Goal: Register for event/course

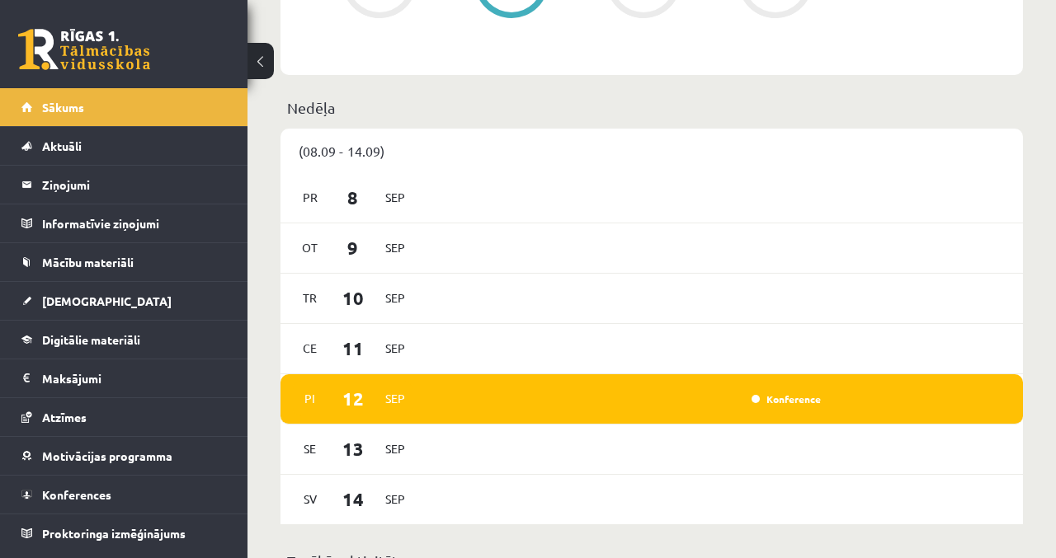
click at [800, 393] on link "Konference" at bounding box center [785, 399] width 69 height 13
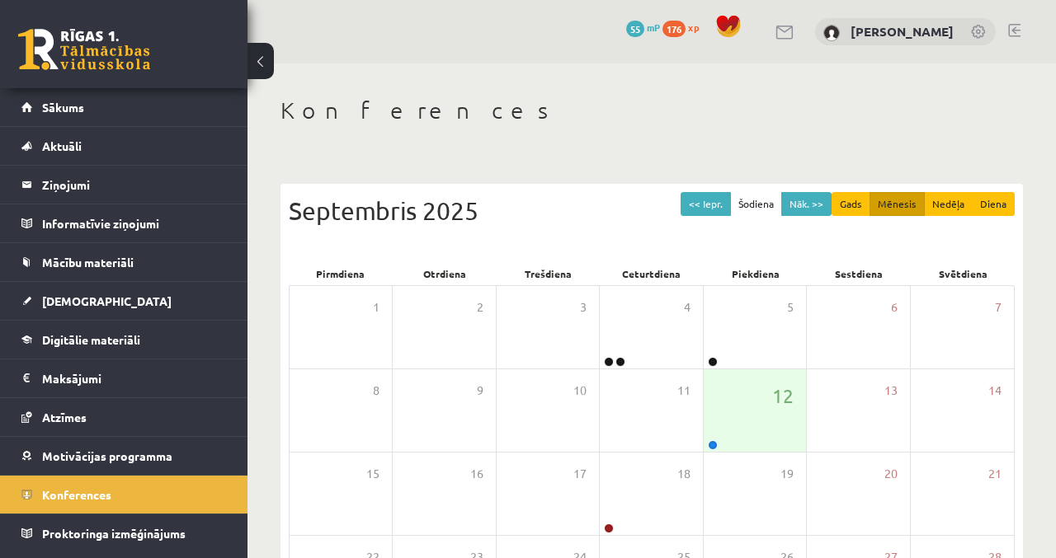
click at [775, 402] on span "12" at bounding box center [782, 396] width 21 height 28
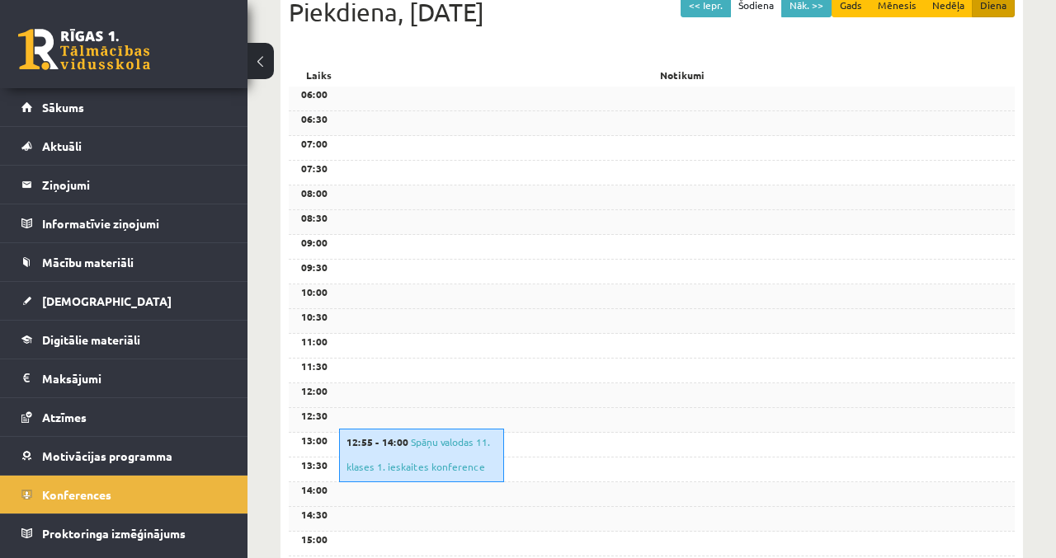
scroll to position [229, 0]
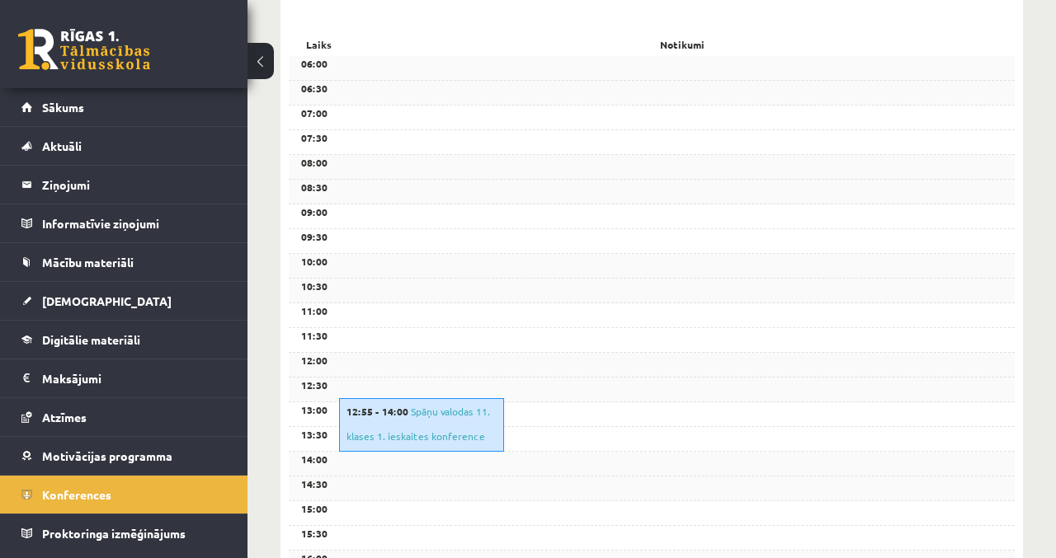
click at [460, 407] on link "Spāņu valodas 11. klases 1. ieskaites konference" at bounding box center [418, 424] width 144 height 38
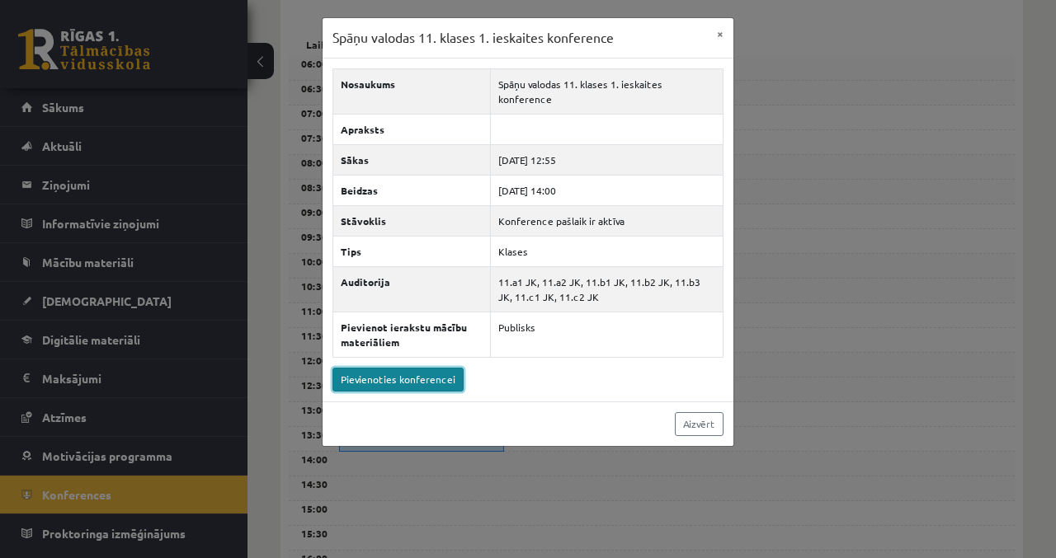
click at [443, 368] on link "Pievienoties konferencei" at bounding box center [397, 380] width 131 height 24
click at [720, 36] on button "×" at bounding box center [720, 33] width 26 height 31
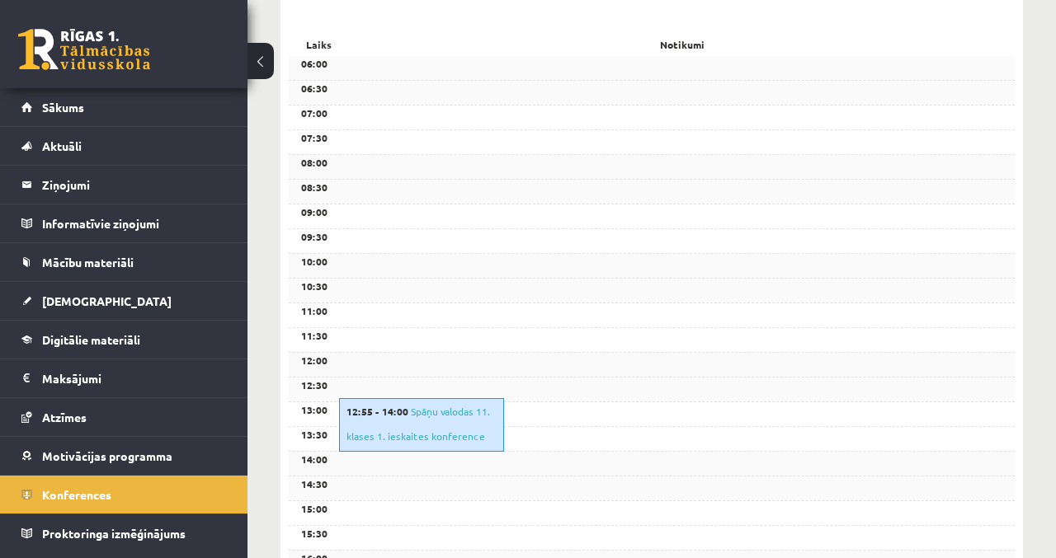
scroll to position [0, 0]
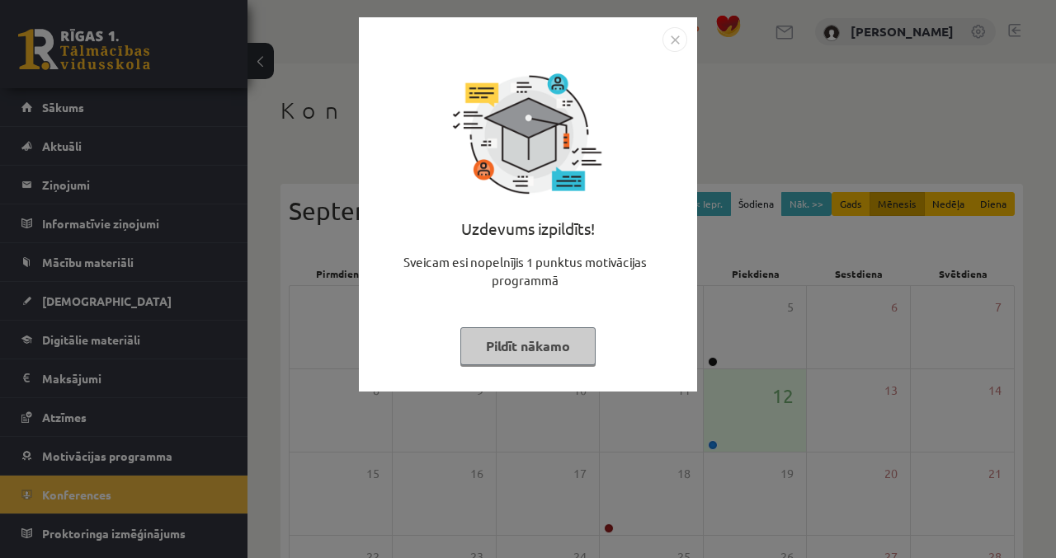
click at [126, 483] on div "Uzdevums izpildīts! Sveicam esi nopelnījis 1 punktus motivācijas programmā Pild…" at bounding box center [528, 279] width 1056 height 558
click at [545, 345] on button "Pildīt nākamo" at bounding box center [527, 346] width 135 height 38
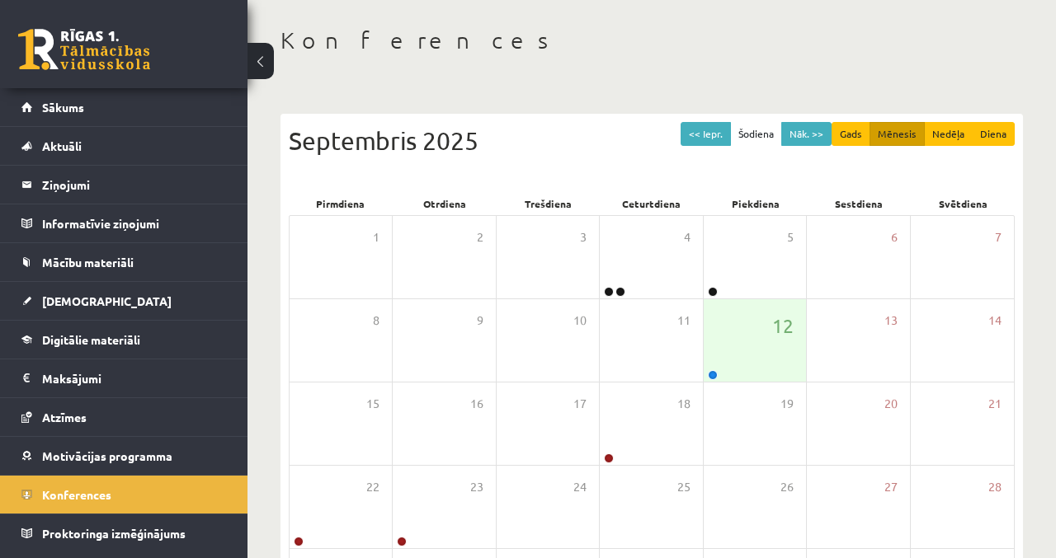
scroll to position [78, 0]
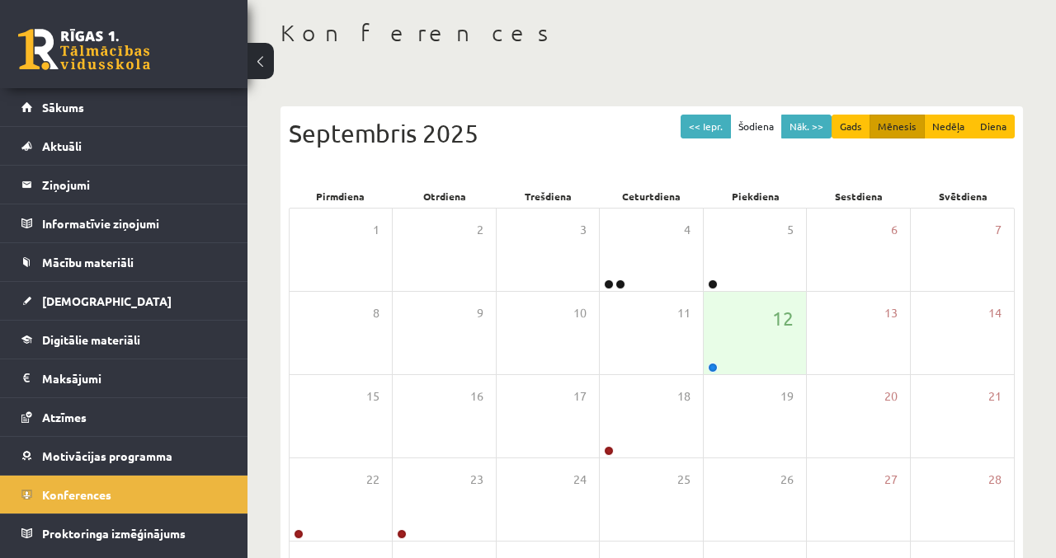
click at [747, 330] on div "12" at bounding box center [755, 333] width 102 height 82
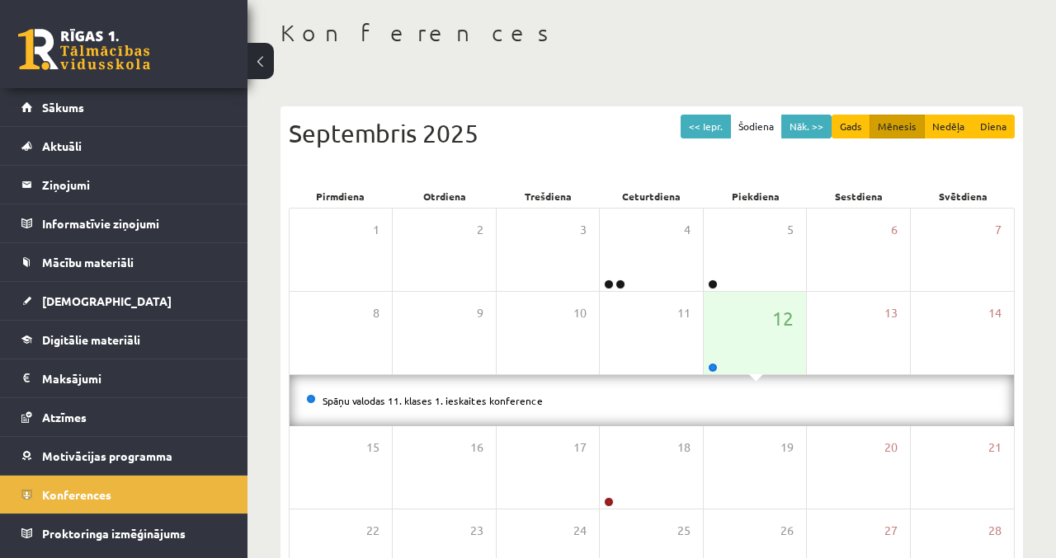
click at [492, 404] on link "Spāņu valodas 11. klases 1. ieskaites konference" at bounding box center [433, 400] width 220 height 13
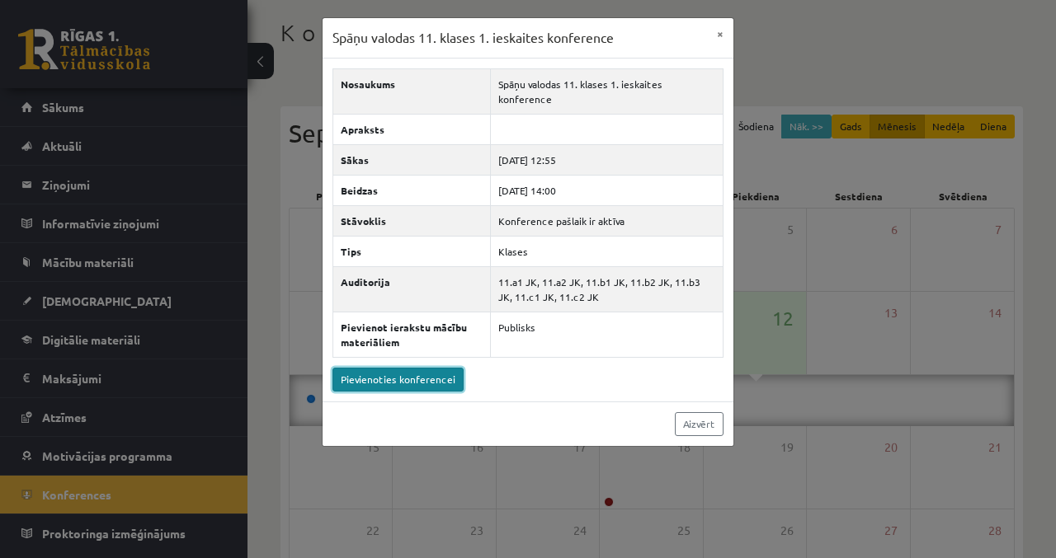
click at [421, 368] on link "Pievienoties konferencei" at bounding box center [397, 380] width 131 height 24
